Goal: Information Seeking & Learning: Learn about a topic

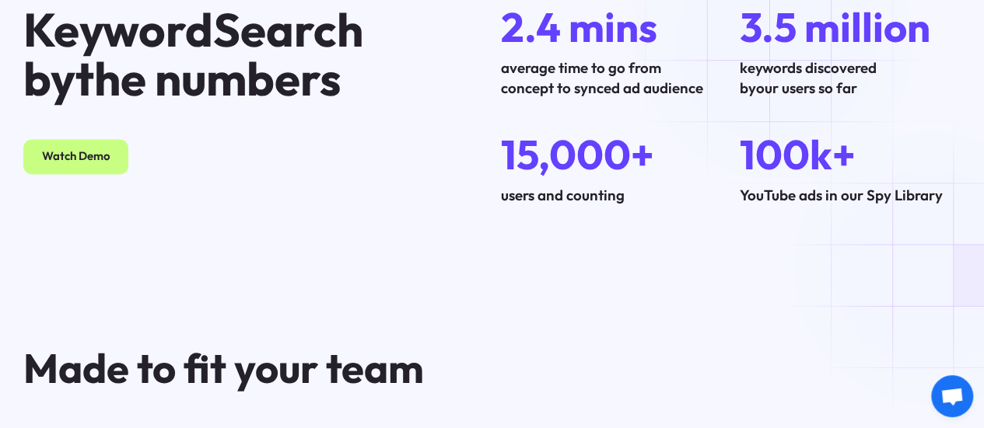
scroll to position [4097, 0]
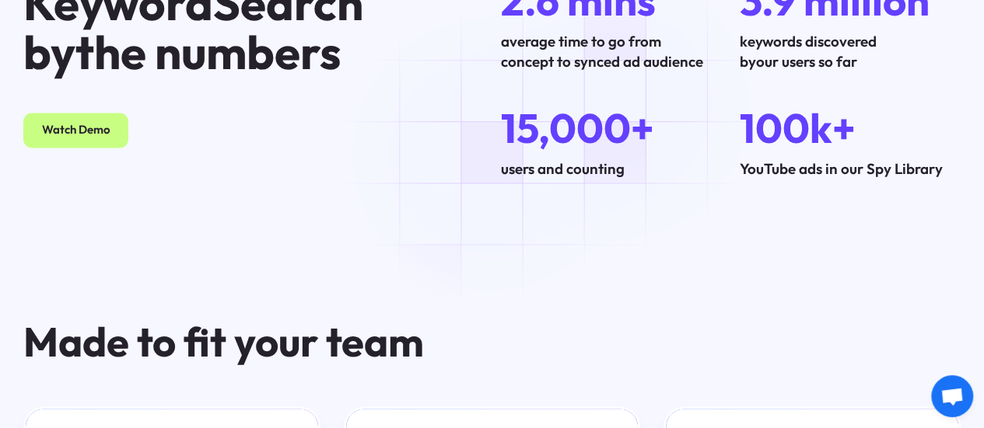
click at [495, 155] on div "KeywordSearch by the numbers Watch Demo 2.6 mins average time to go from concep…" at bounding box center [492, 79] width 984 height 341
click at [691, 72] on div "average time to go from concept to synced ad audience" at bounding box center [603, 51] width 205 height 41
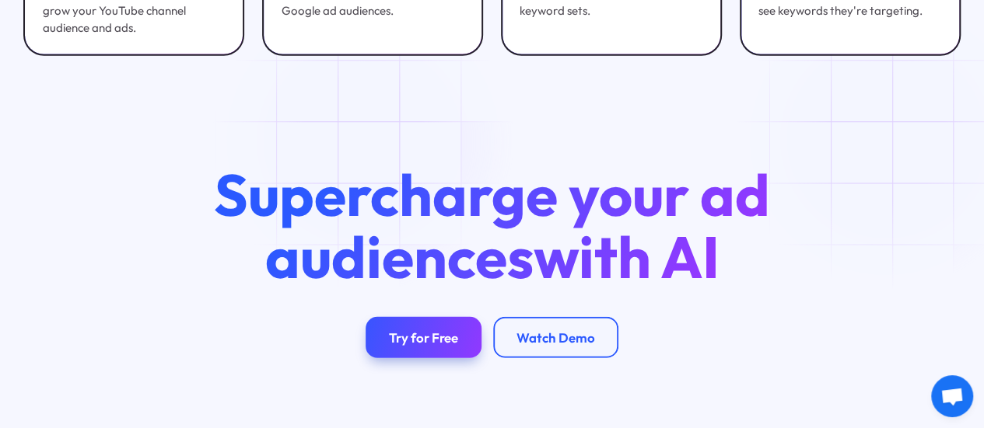
scroll to position [4797, 0]
